Goal: Find specific fact: Find specific fact

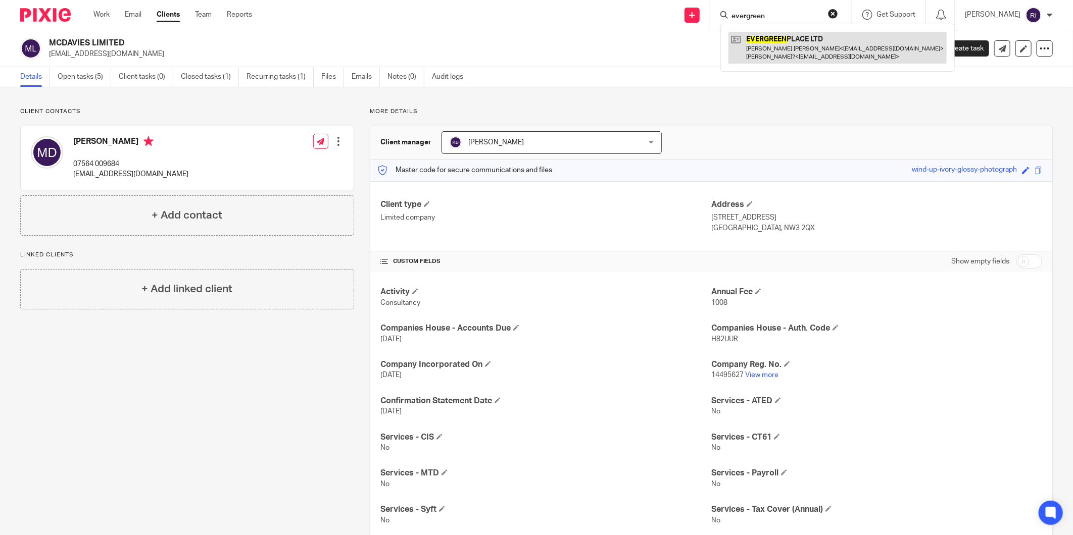
type input "evergreen"
click at [806, 46] on link at bounding box center [837, 47] width 218 height 31
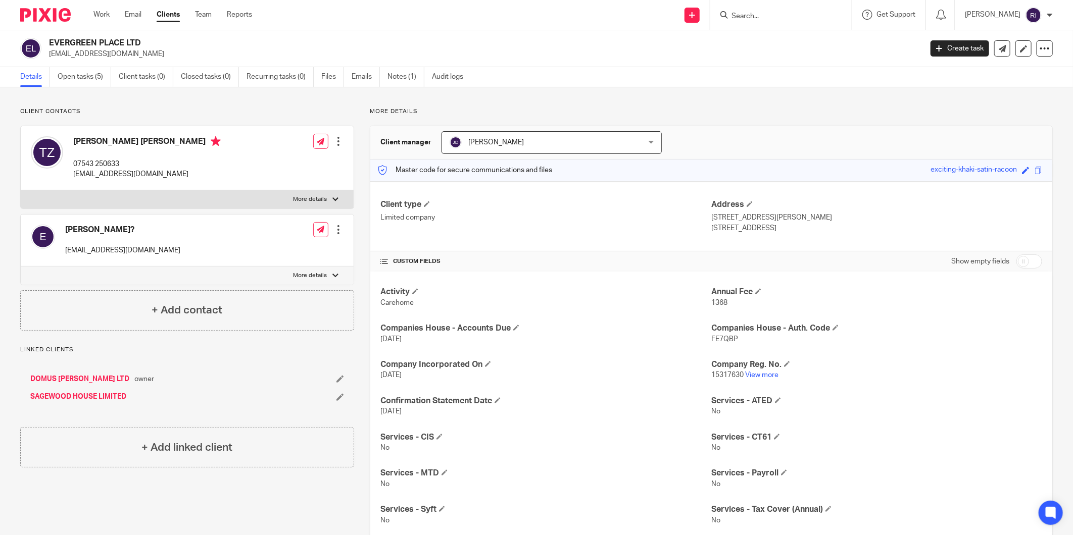
scroll to position [172, 0]
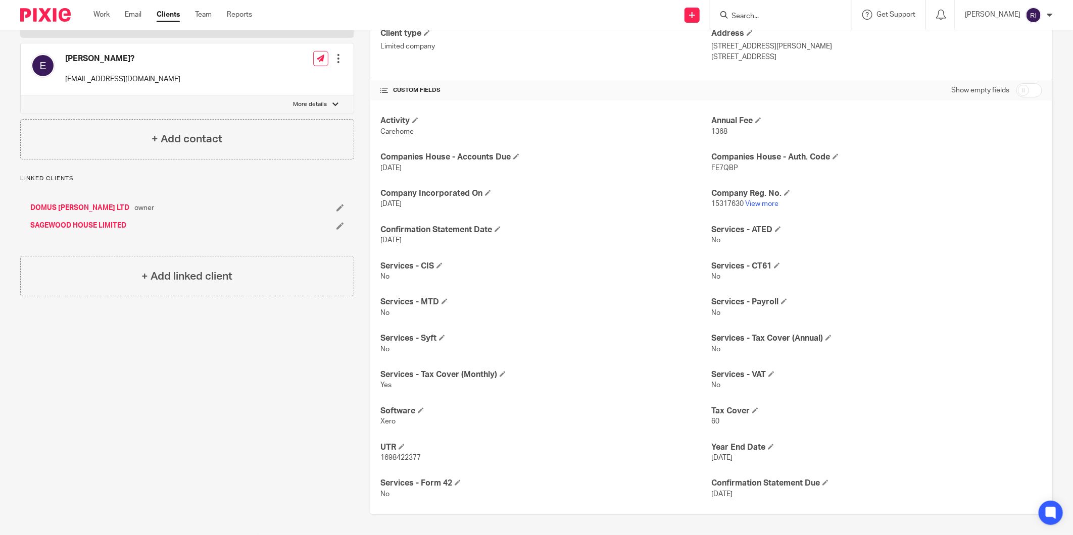
click at [402, 458] on span "1698422377" at bounding box center [400, 458] width 40 height 7
copy span "1698422377"
click at [721, 167] on span "FE7QBP" at bounding box center [724, 168] width 27 height 7
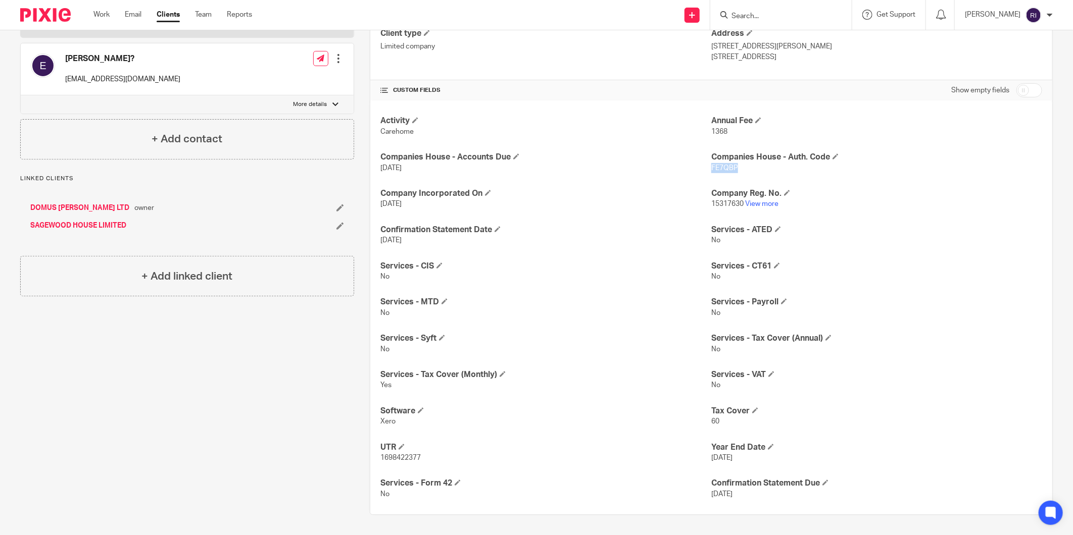
copy span "FE7QBP"
